Goal: Check status: Check status

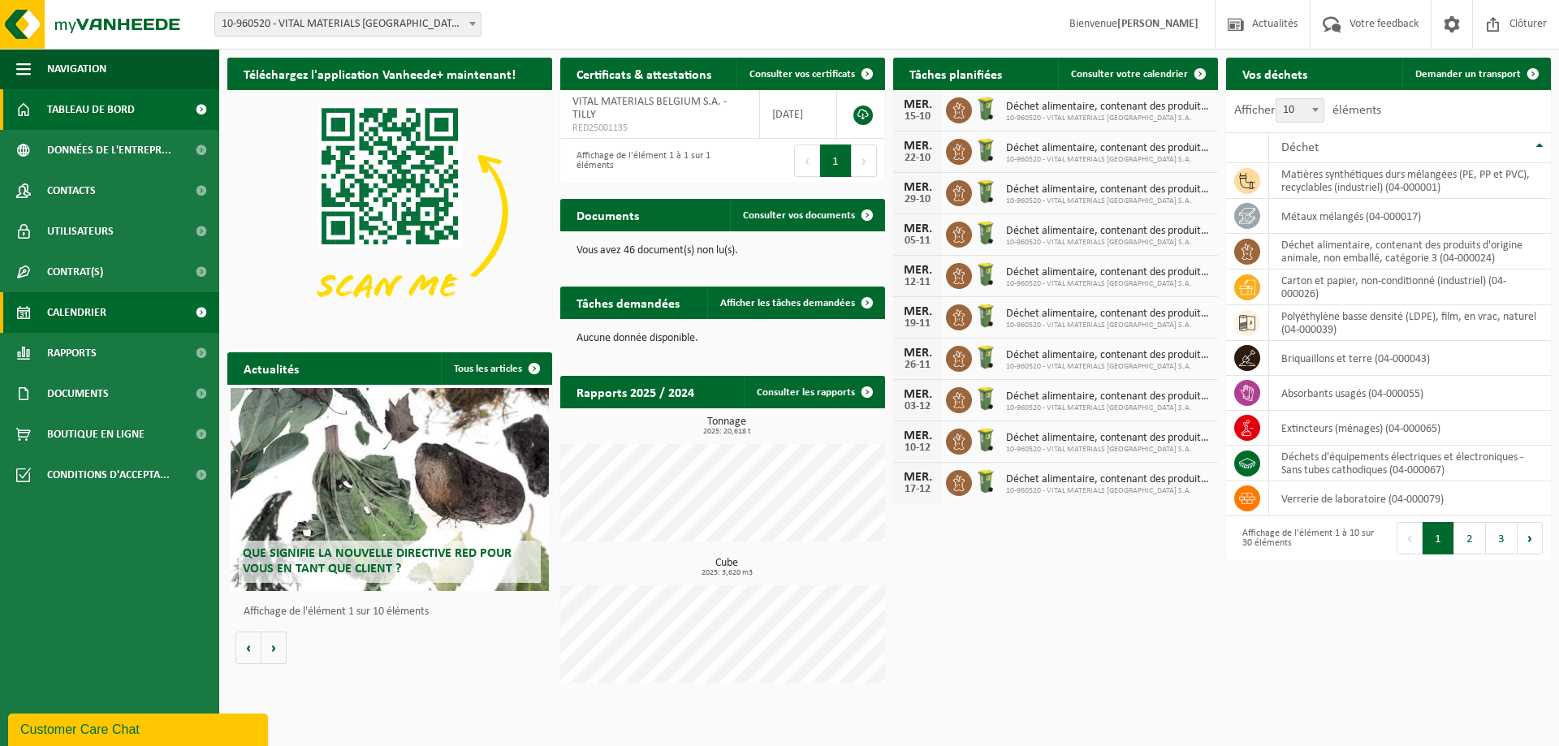
click at [84, 301] on span "Calendrier" at bounding box center [76, 312] width 59 height 41
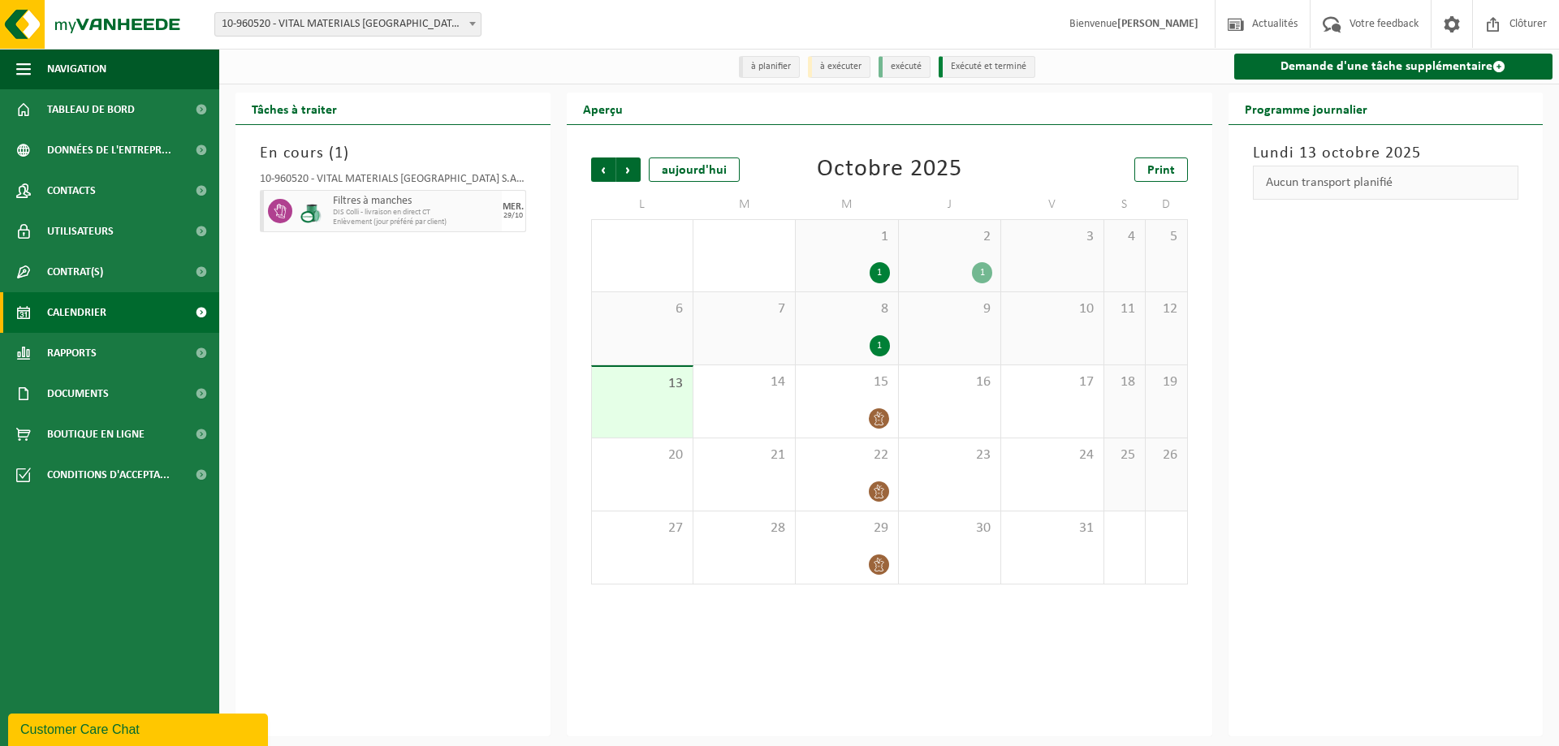
click at [972, 253] on div "2 1" at bounding box center [949, 255] width 101 height 71
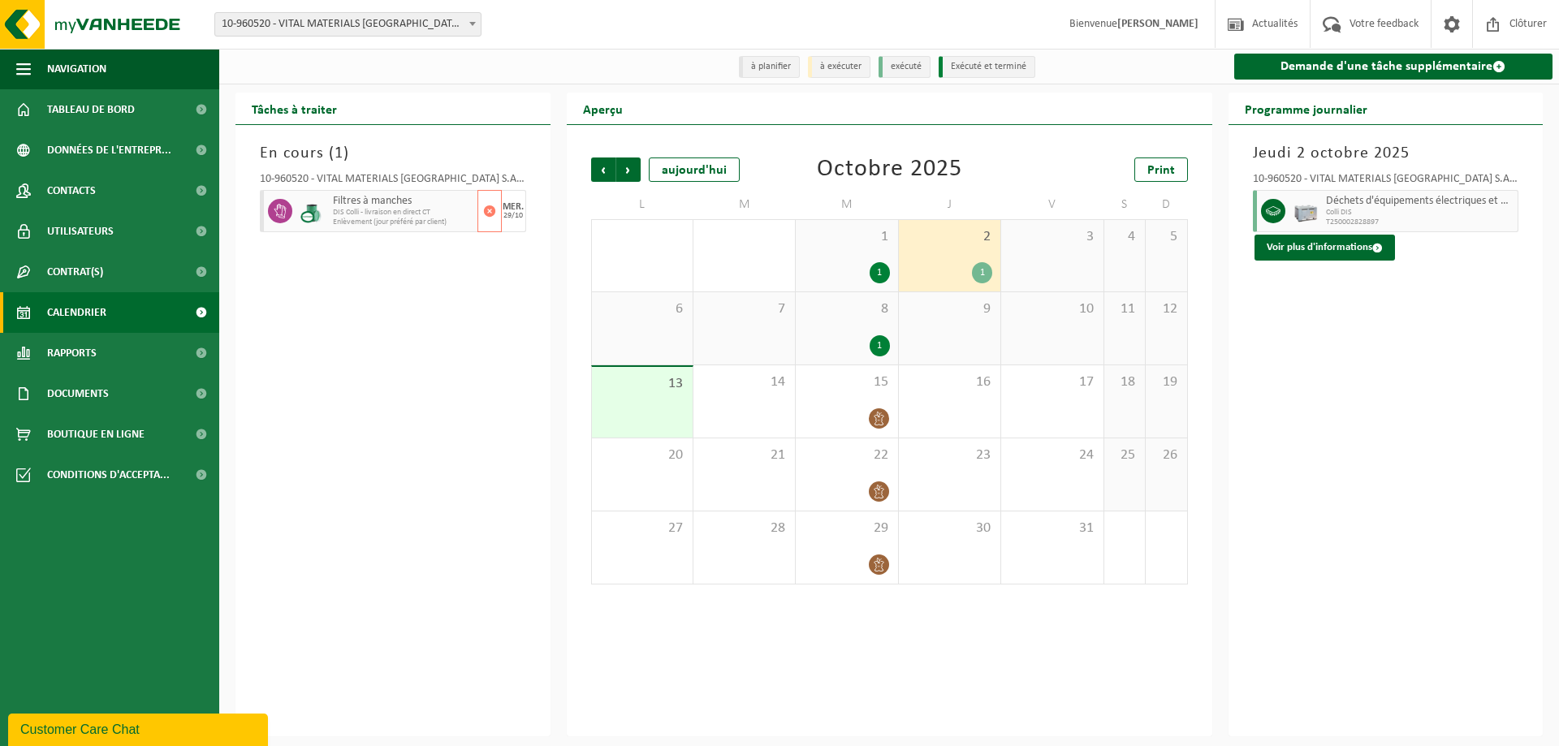
click at [345, 212] on span "DIS Colli - livraison en direct CT" at bounding box center [403, 213] width 140 height 10
click at [321, 226] on div at bounding box center [312, 211] width 32 height 42
click at [378, 225] on span "Enlèvement (jour préféré par client)" at bounding box center [403, 223] width 140 height 10
click at [379, 225] on span "Enlèvement (jour préféré par client)" at bounding box center [403, 223] width 140 height 10
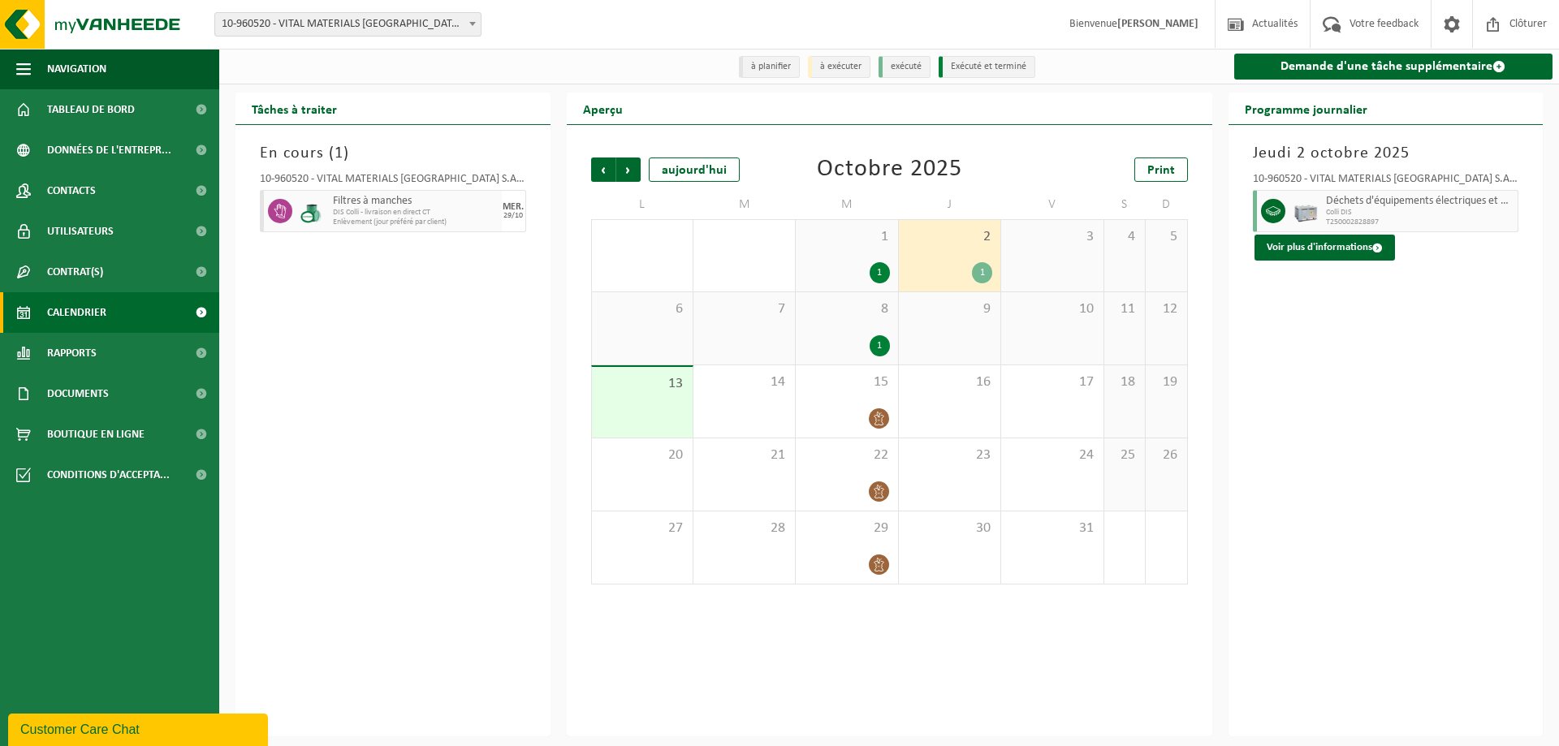
click at [360, 339] on div "En cours ( 1 ) 10-960520 - VITAL MATERIALS BELGIUM S.A. - TILLY Filtres à manch…" at bounding box center [392, 430] width 315 height 611
